Goal: Obtain resource: Obtain resource

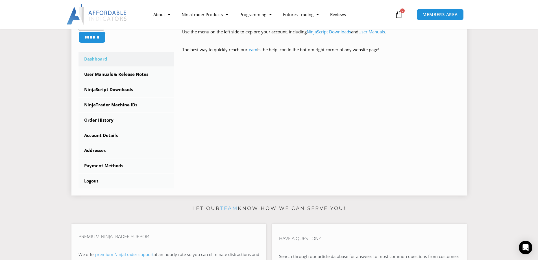
scroll to position [141, 0]
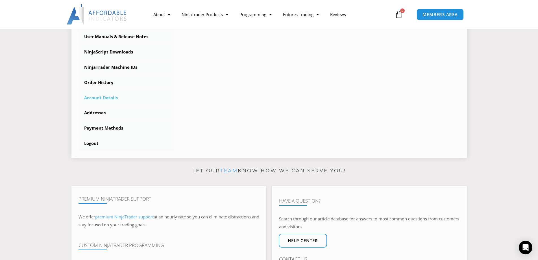
click at [108, 94] on link "Account Details" at bounding box center [126, 97] width 95 height 15
click at [107, 97] on link "Account Details" at bounding box center [126, 97] width 95 height 15
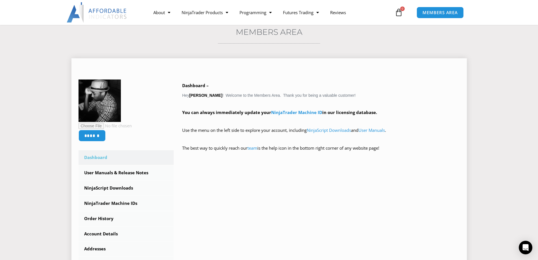
scroll to position [38, 0]
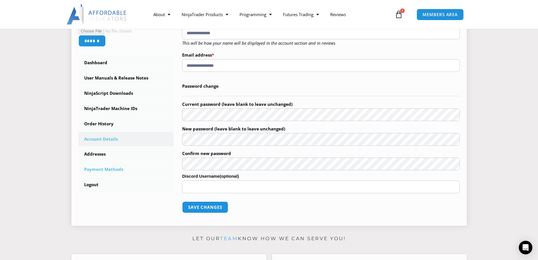
scroll to position [141, 0]
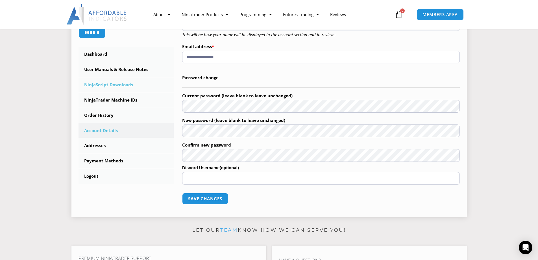
click at [113, 81] on link "NinjaScript Downloads" at bounding box center [126, 84] width 95 height 15
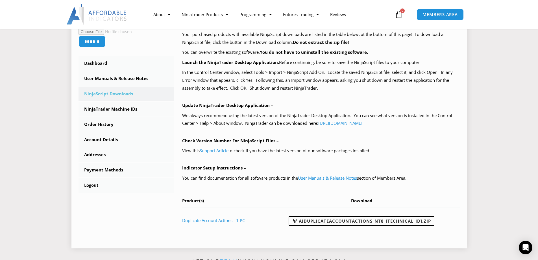
scroll to position [141, 0]
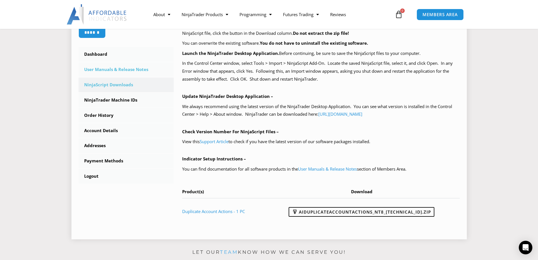
click at [134, 71] on link "User Manuals & Release Notes" at bounding box center [126, 69] width 95 height 15
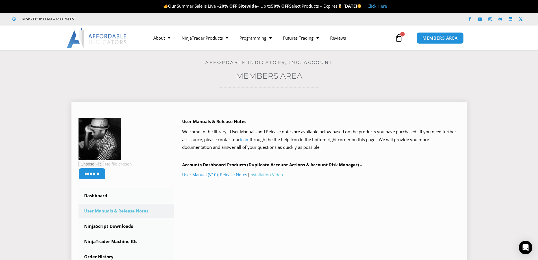
click at [266, 174] on link "Installation Video" at bounding box center [266, 174] width 34 height 6
